Goal: Information Seeking & Learning: Learn about a topic

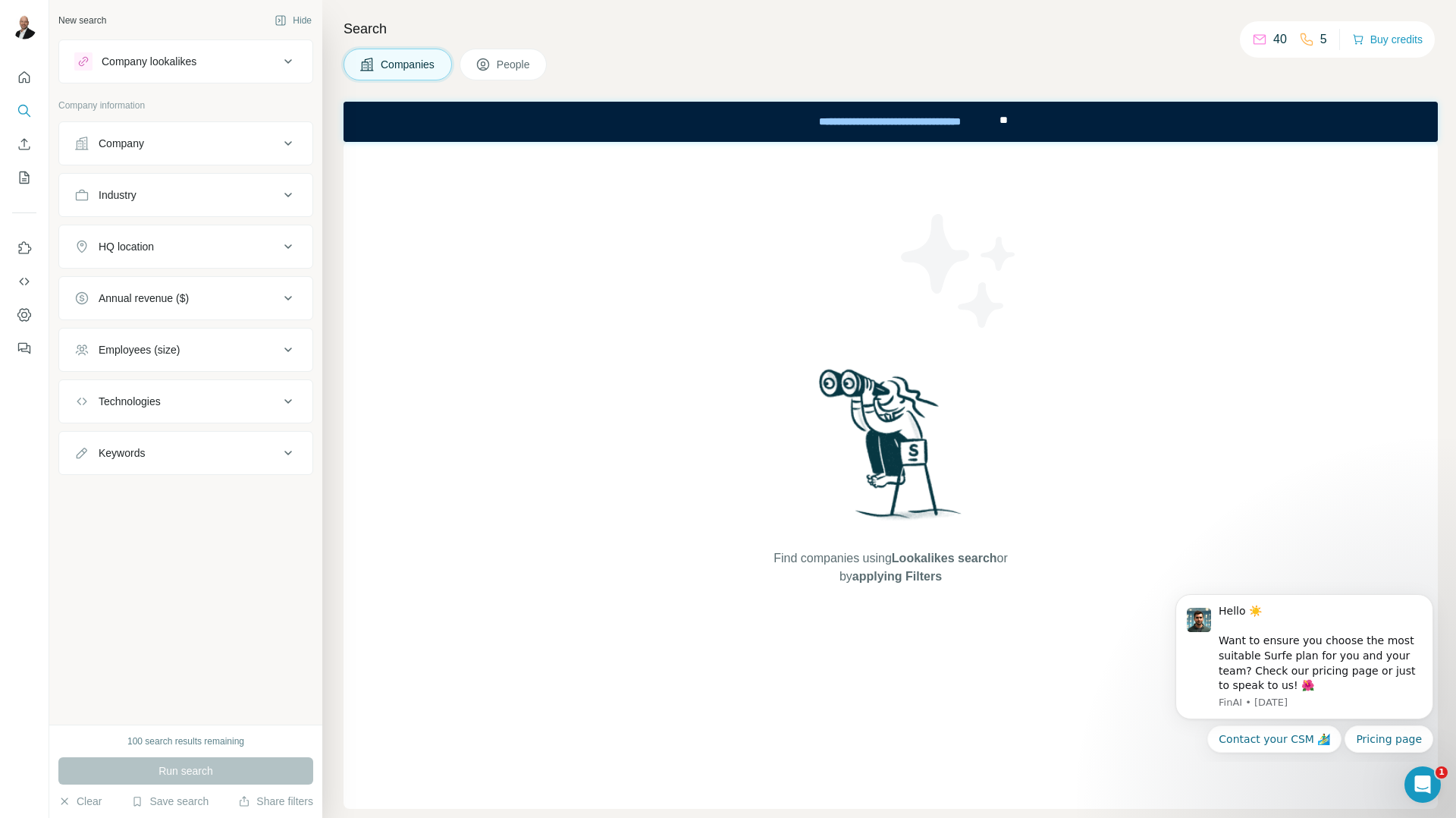
click at [531, 62] on span "People" at bounding box center [514, 64] width 35 height 15
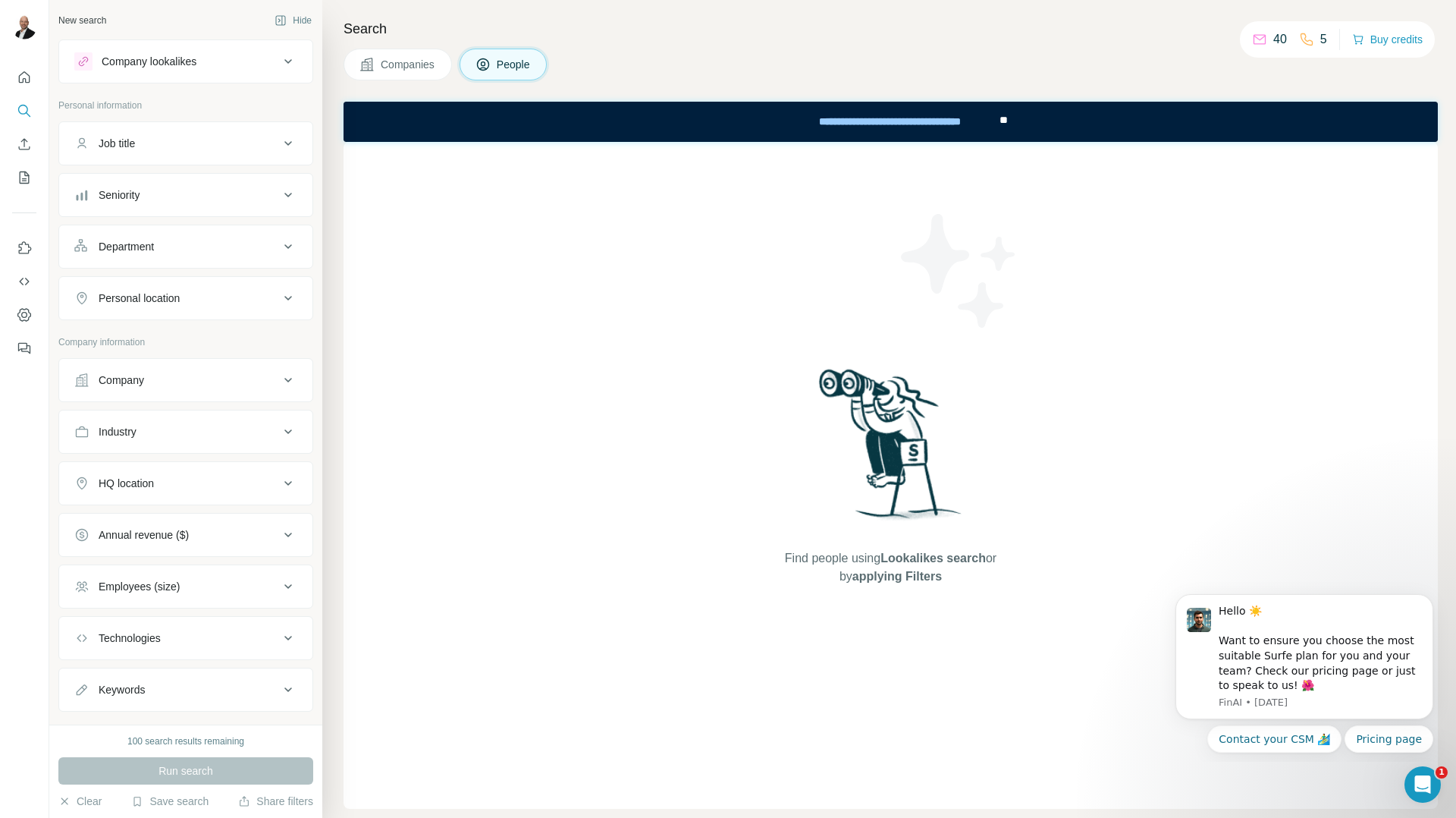
click at [526, 63] on span "People" at bounding box center [514, 64] width 35 height 15
click at [190, 382] on div "Company" at bounding box center [176, 380] width 205 height 15
click at [190, 428] on input "text" at bounding box center [185, 418] width 223 height 27
type input "*****"
click at [31, 113] on icon "Search" at bounding box center [24, 110] width 15 height 15
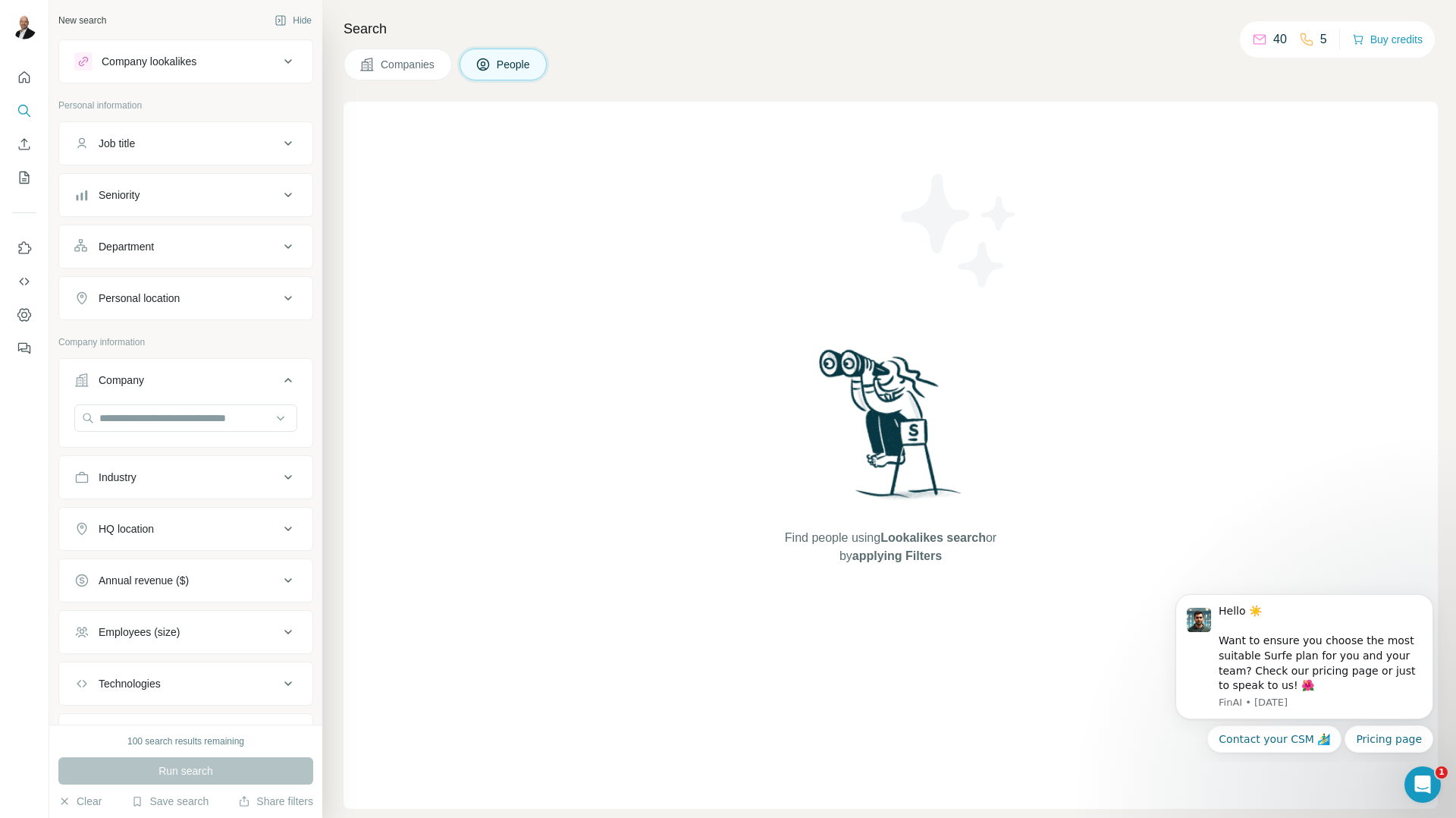
click at [215, 74] on button "Company lookalikes" at bounding box center [186, 61] width 253 height 36
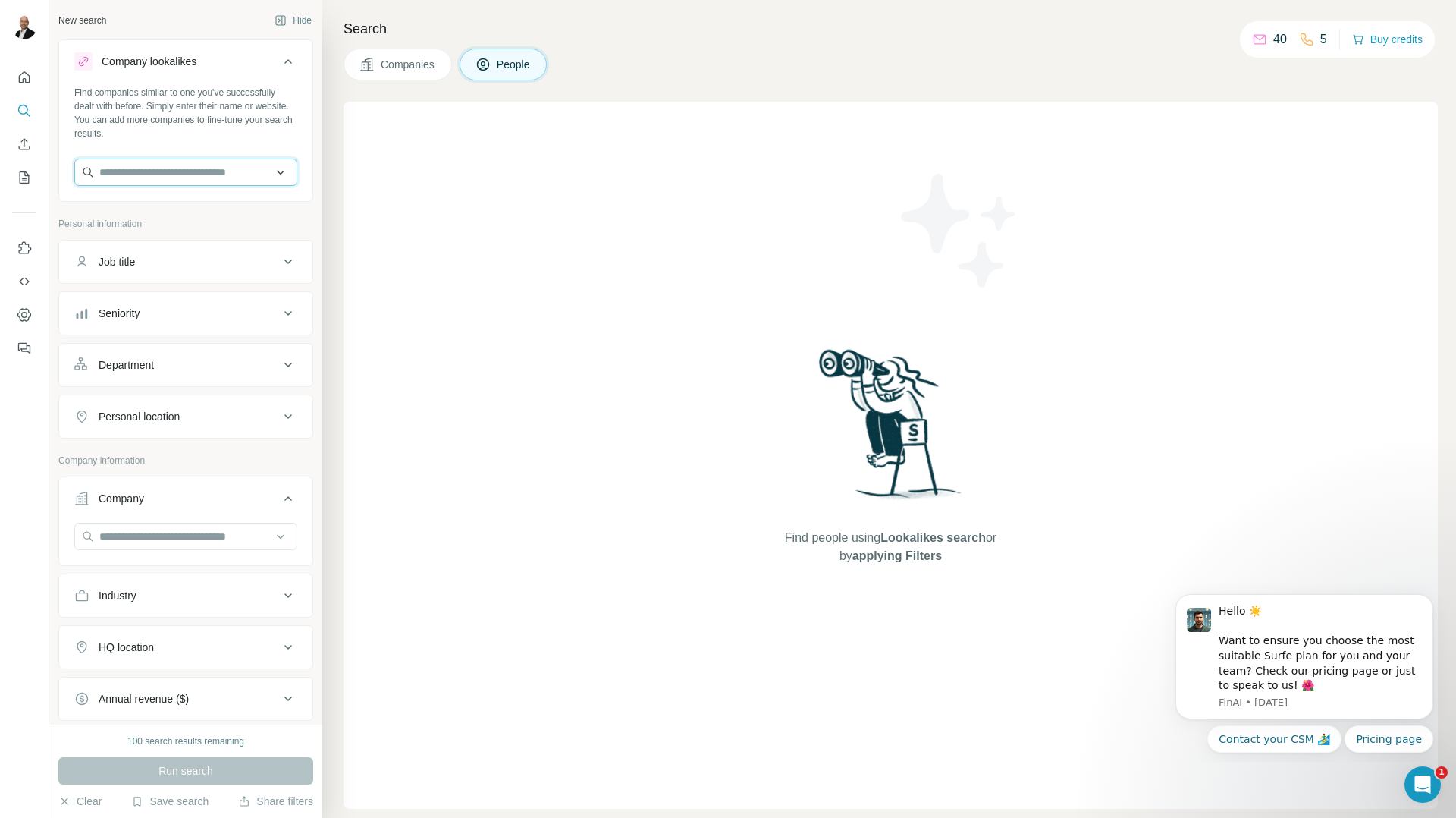
click at [207, 175] on input "text" at bounding box center [185, 172] width 223 height 27
paste input "**********"
type input "**********"
click at [195, 210] on div "Type to search" at bounding box center [180, 208] width 204 height 31
click at [157, 269] on button "Job title" at bounding box center [186, 261] width 253 height 36
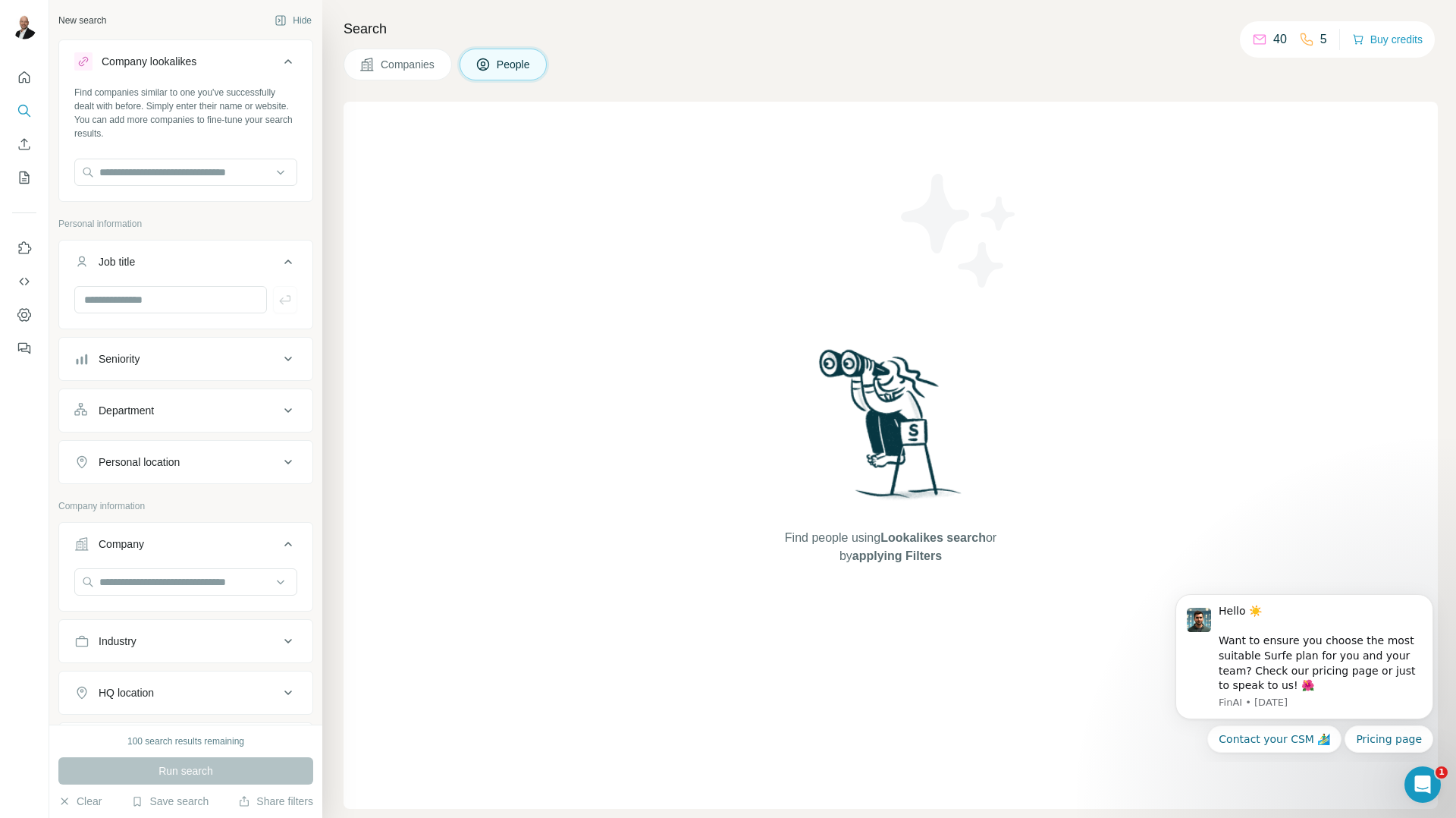
click at [161, 364] on div "Seniority" at bounding box center [176, 359] width 205 height 15
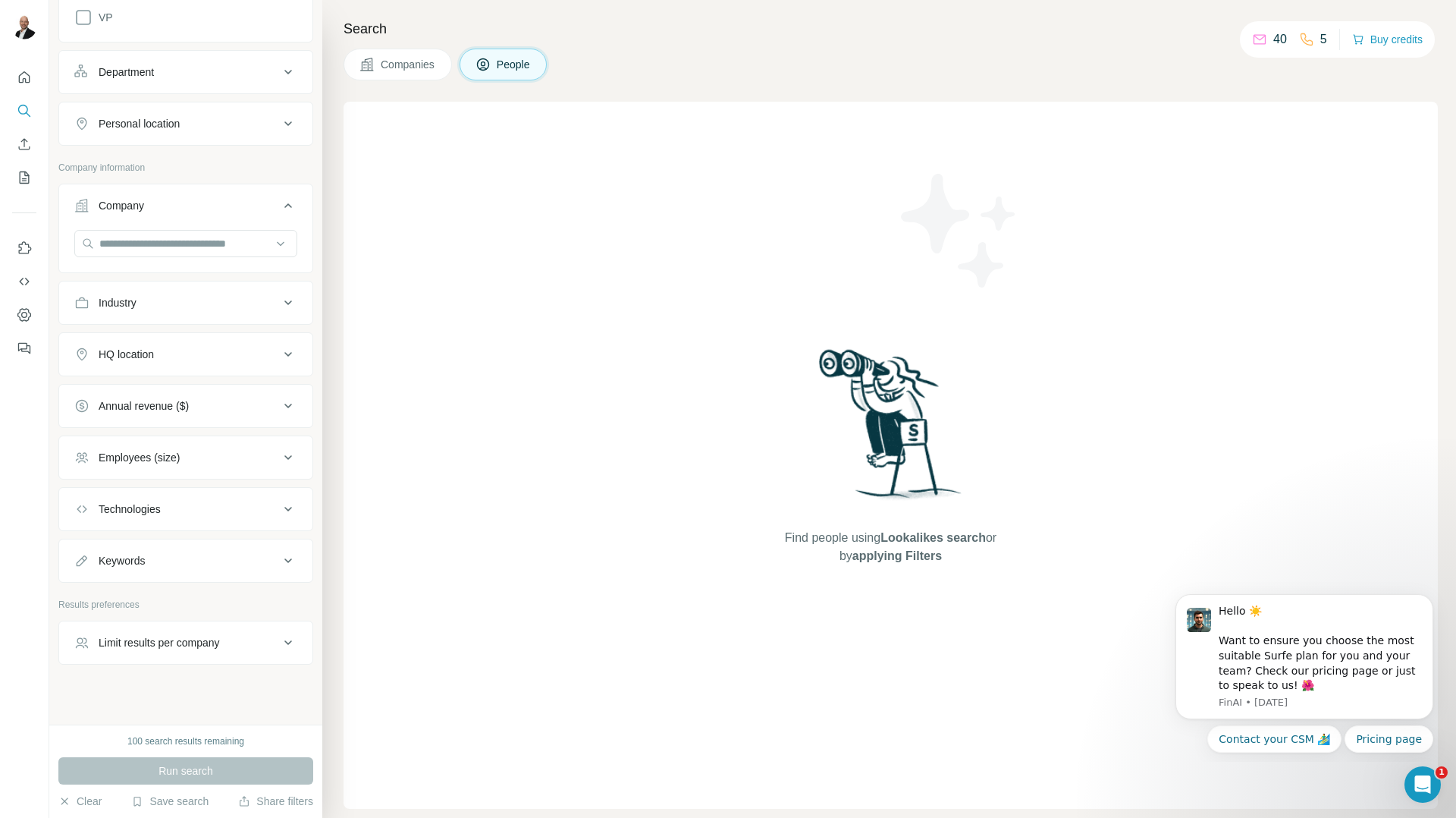
scroll to position [636, 0]
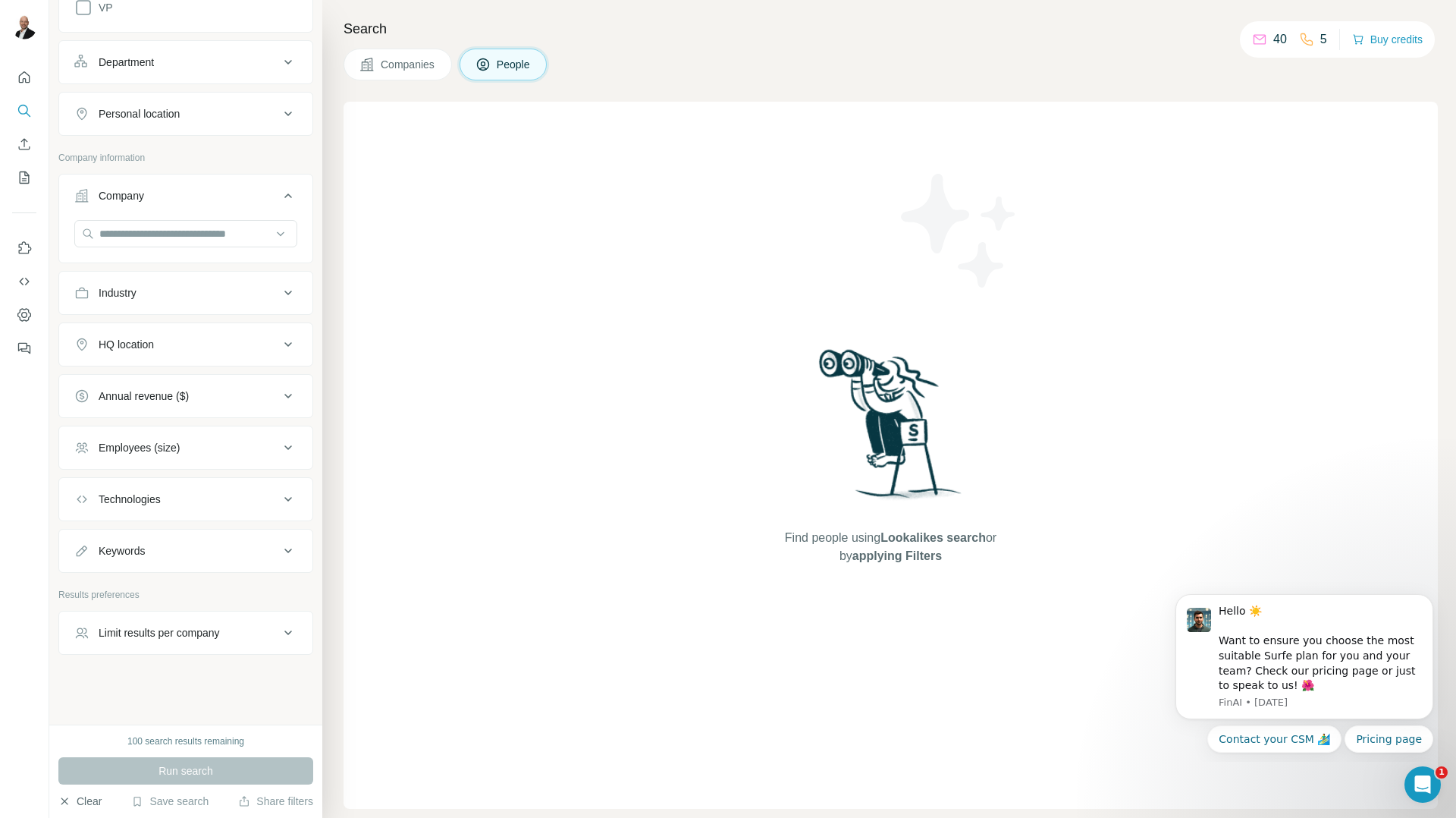
click at [76, 798] on button "Clear" at bounding box center [80, 800] width 43 height 15
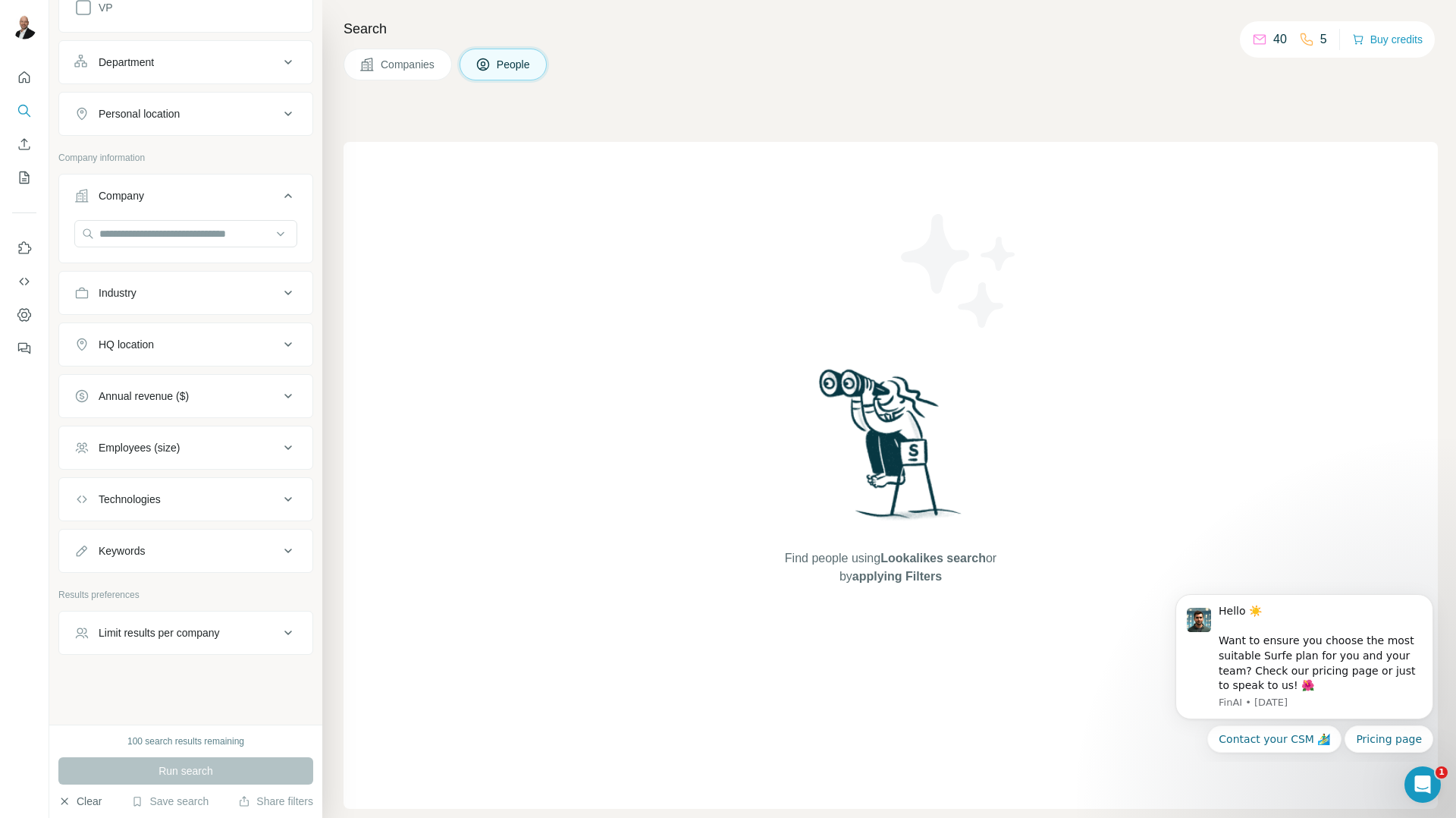
click at [66, 800] on icon "button" at bounding box center [64, 800] width 6 height 6
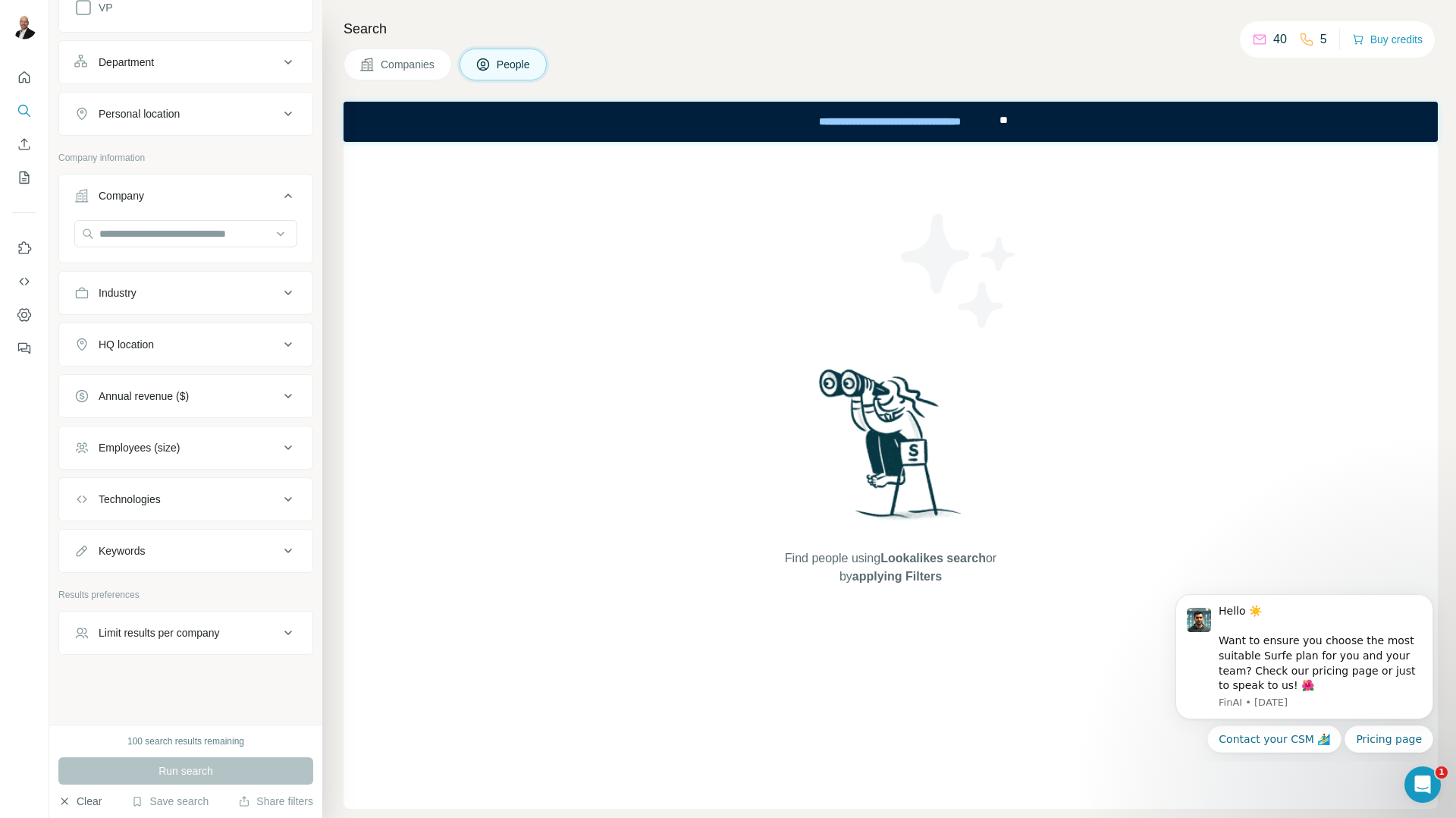
click at [66, 800] on icon "button" at bounding box center [64, 800] width 6 height 6
click at [24, 251] on icon "Use Surfe on LinkedIn" at bounding box center [24, 248] width 15 height 15
